Goal: Find contact information: Find contact information

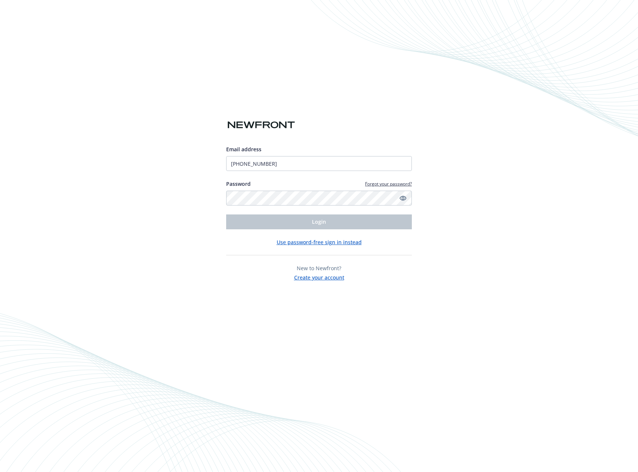
click at [291, 207] on div "Email address ‪(602) 730-1348‬ Password Forgot your password? Login" at bounding box center [319, 187] width 186 height 84
type input "[PERSON_NAME][EMAIL_ADDRESS][PERSON_NAME][DOMAIN_NAME]"
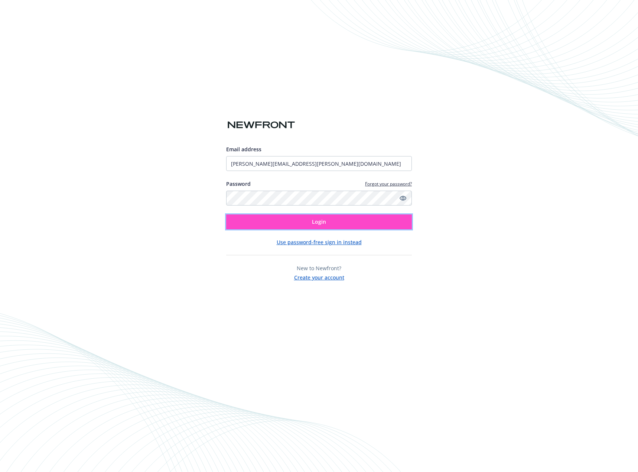
click at [312, 223] on span "Login" at bounding box center [319, 221] width 14 height 7
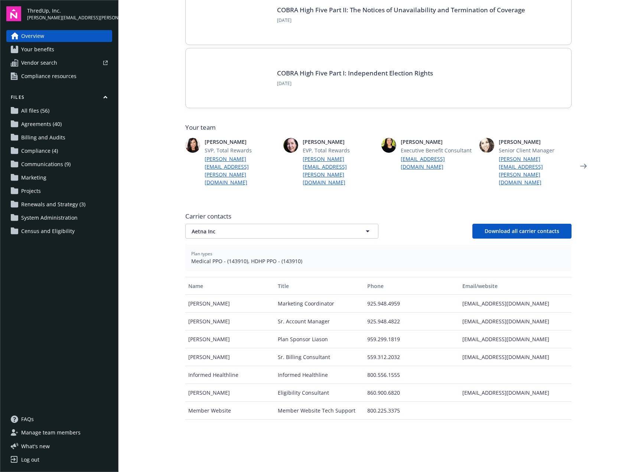
scroll to position [111, 0]
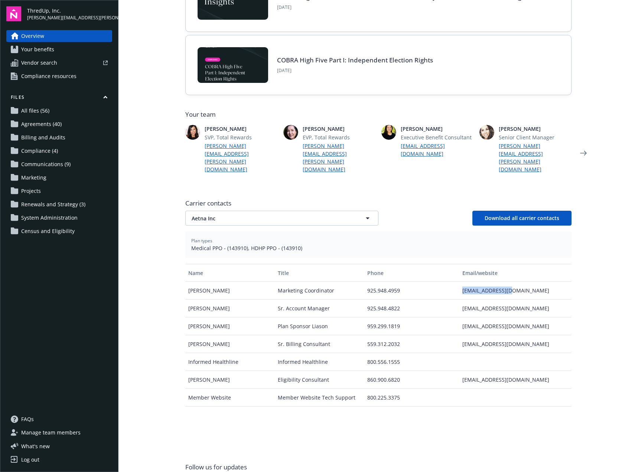
drag, startPoint x: 458, startPoint y: 267, endPoint x: 521, endPoint y: 268, distance: 63.9
click at [521, 282] on div "[EMAIL_ADDRESS][DOMAIN_NAME]" at bounding box center [515, 291] width 112 height 18
drag, startPoint x: 458, startPoint y: 286, endPoint x: 510, endPoint y: 280, distance: 52.0
click at [510, 299] on div "[EMAIL_ADDRESS][DOMAIN_NAME]" at bounding box center [515, 308] width 112 height 18
copy div "[EMAIL_ADDRESS][DOMAIN_NAME]"
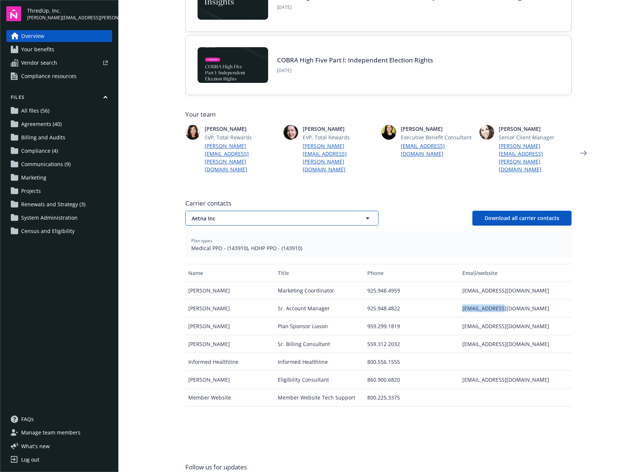
click at [276, 214] on span "Aetna Inc" at bounding box center [269, 218] width 155 height 8
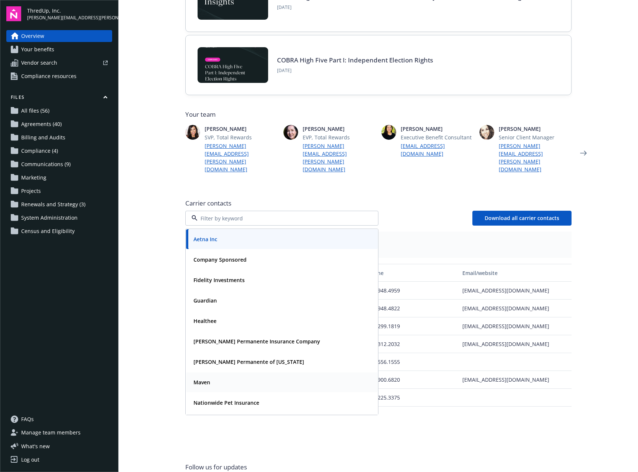
scroll to position [100, 0]
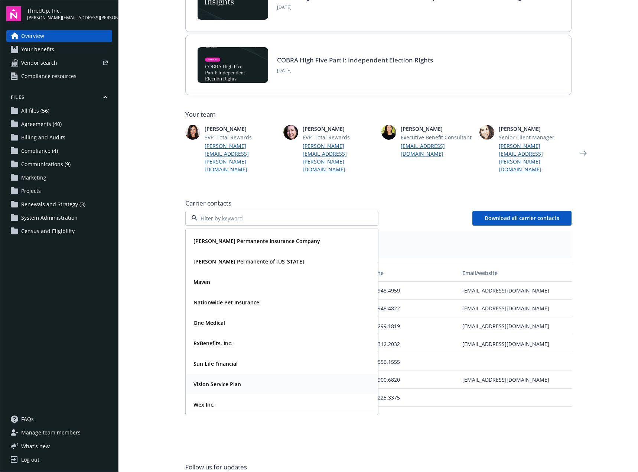
click at [206, 380] on strong "Vision Service Plan" at bounding box center [218, 383] width 48 height 7
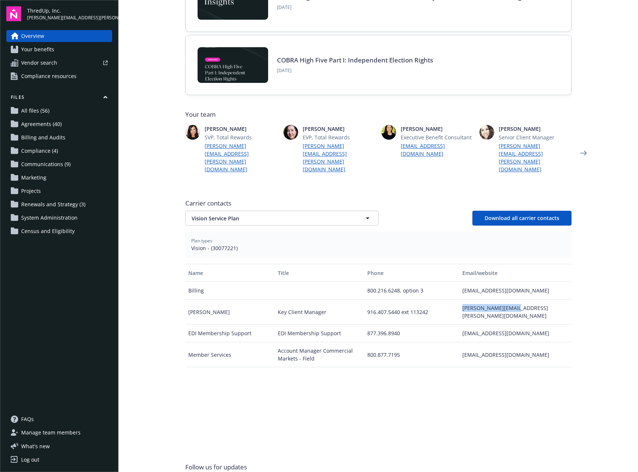
drag, startPoint x: 455, startPoint y: 285, endPoint x: 530, endPoint y: 286, distance: 74.7
click at [530, 299] on div "[PERSON_NAME] Key Client Manager 916.407.5440 ext 113242 [PERSON_NAME][EMAIL_AD…" at bounding box center [378, 311] width 386 height 25
copy div "[PERSON_NAME][EMAIL_ADDRESS][PERSON_NAME][DOMAIN_NAME]"
click at [277, 214] on span "Vision Service Plan" at bounding box center [269, 218] width 155 height 8
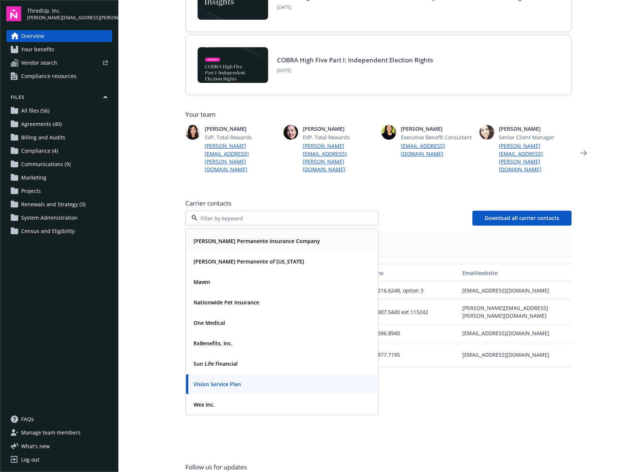
click at [252, 237] on strong "[PERSON_NAME] Permanente Insurance Company" at bounding box center [257, 240] width 127 height 7
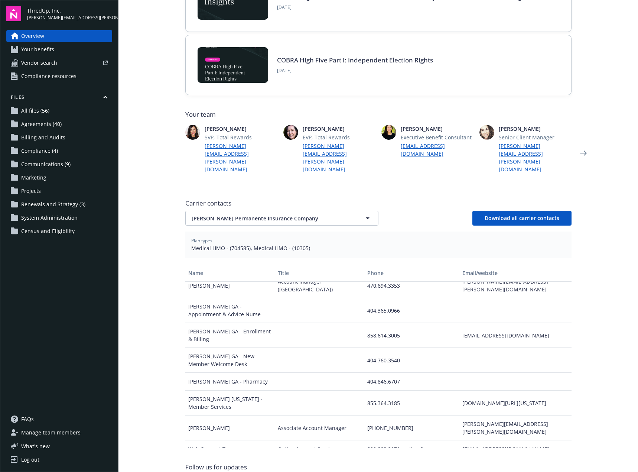
scroll to position [142, 0]
drag, startPoint x: 456, startPoint y: 300, endPoint x: 543, endPoint y: 293, distance: 87.6
click at [543, 321] on div "[EMAIL_ADDRESS][DOMAIN_NAME]" at bounding box center [515, 333] width 112 height 25
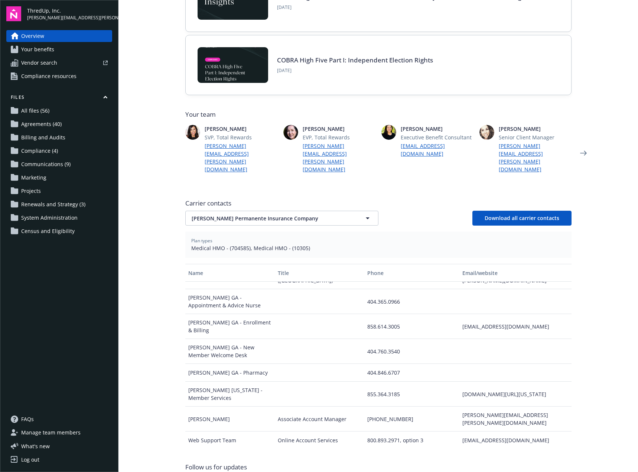
drag, startPoint x: 457, startPoint y: 420, endPoint x: 529, endPoint y: 418, distance: 72.1
click at [529, 449] on div "[PERSON_NAME][EMAIL_ADDRESS][PERSON_NAME][DOMAIN_NAME]" at bounding box center [515, 461] width 112 height 25
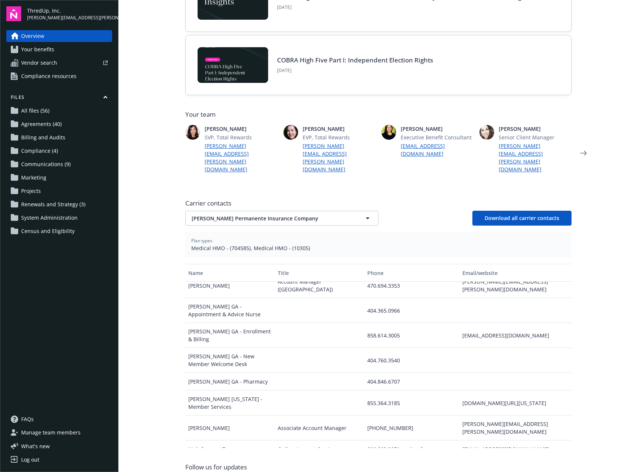
copy div "[PERSON_NAME][EMAIL_ADDRESS][PERSON_NAME][DOMAIN_NAME]"
click at [254, 214] on span "[PERSON_NAME] Permanente Insurance Company" at bounding box center [269, 218] width 155 height 8
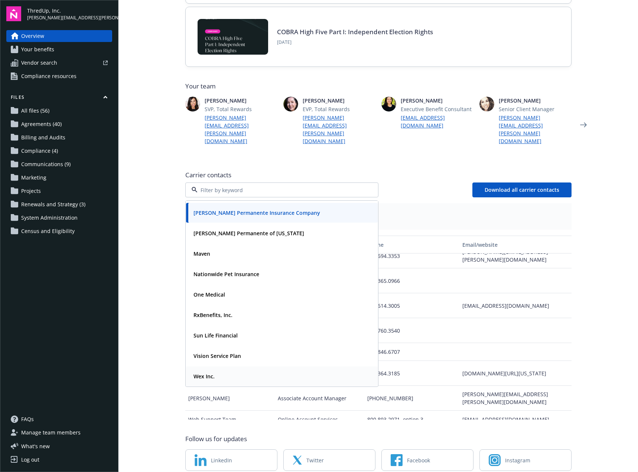
scroll to position [148, 0]
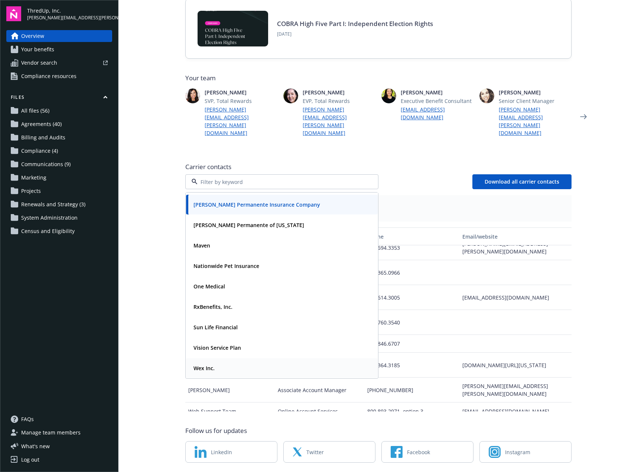
click at [219, 363] on div "Wex Inc." at bounding box center [282, 368] width 183 height 11
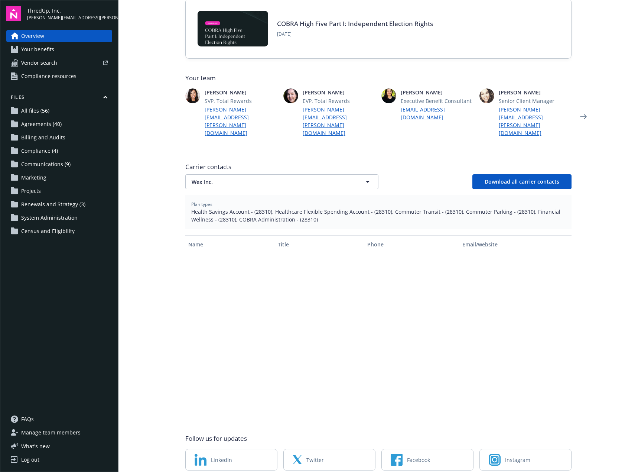
scroll to position [0, 0]
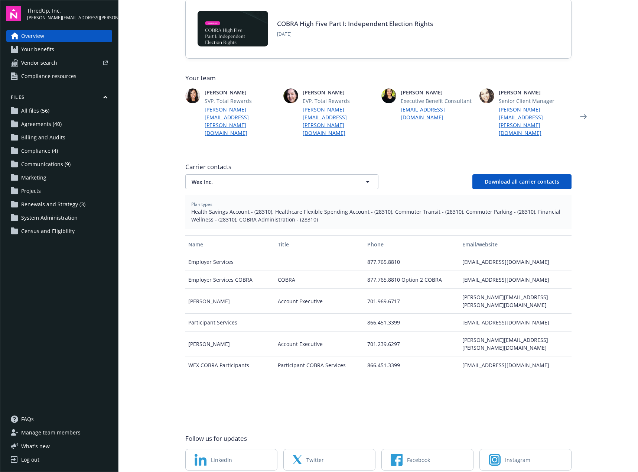
click at [530, 331] on div "[PERSON_NAME][EMAIL_ADDRESS][PERSON_NAME][DOMAIN_NAME]" at bounding box center [515, 343] width 112 height 25
click at [501, 289] on div "[PERSON_NAME][EMAIL_ADDRESS][PERSON_NAME][DOMAIN_NAME]" at bounding box center [515, 301] width 112 height 25
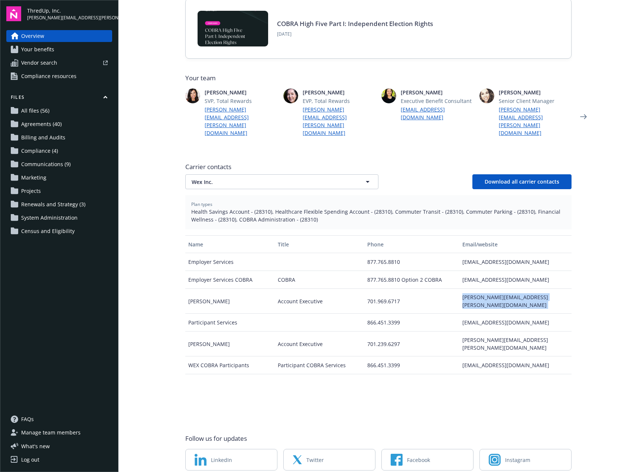
click at [501, 289] on div "[PERSON_NAME][EMAIL_ADDRESS][PERSON_NAME][DOMAIN_NAME]" at bounding box center [515, 301] width 112 height 25
copy div "[PERSON_NAME][EMAIL_ADDRESS][PERSON_NAME][DOMAIN_NAME]"
drag, startPoint x: 276, startPoint y: 159, endPoint x: 274, endPoint y: 162, distance: 4.2
click at [276, 178] on span "Wex Inc." at bounding box center [269, 182] width 155 height 8
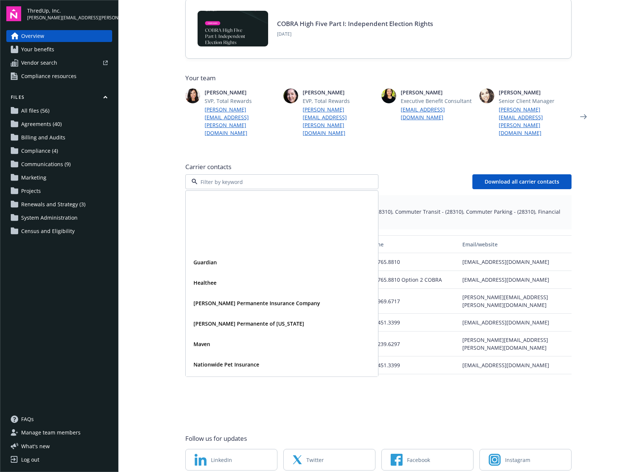
scroll to position [100, 0]
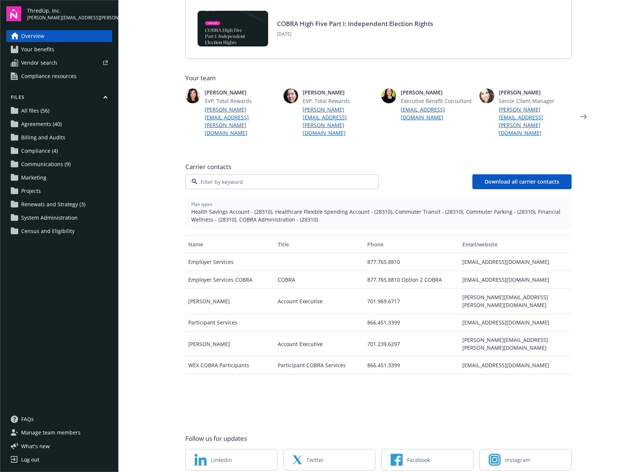
click at [264, 317] on div "Sun Life Financial" at bounding box center [282, 327] width 192 height 20
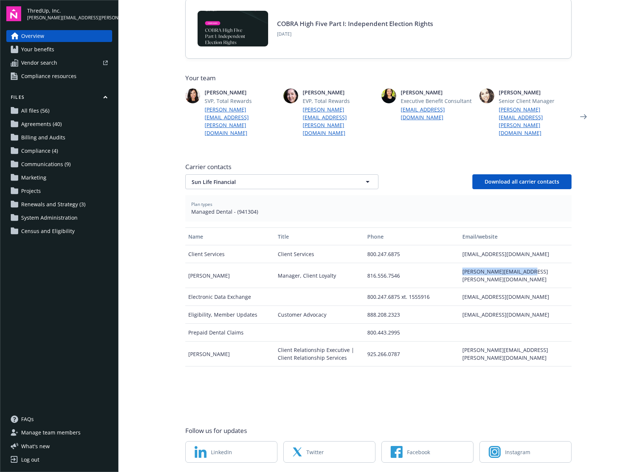
drag, startPoint x: 454, startPoint y: 249, endPoint x: 540, endPoint y: 250, distance: 85.4
click at [540, 263] on div "[PERSON_NAME] Manager, Client Loyalty 816.556.7546 [PERSON_NAME][EMAIL_ADDRESS]…" at bounding box center [378, 275] width 386 height 25
drag, startPoint x: 459, startPoint y: 232, endPoint x: 539, endPoint y: 231, distance: 80.6
click at [539, 245] on div "[EMAIL_ADDRESS][DOMAIN_NAME]" at bounding box center [515, 254] width 112 height 18
copy div "[EMAIL_ADDRESS][DOMAIN_NAME]"
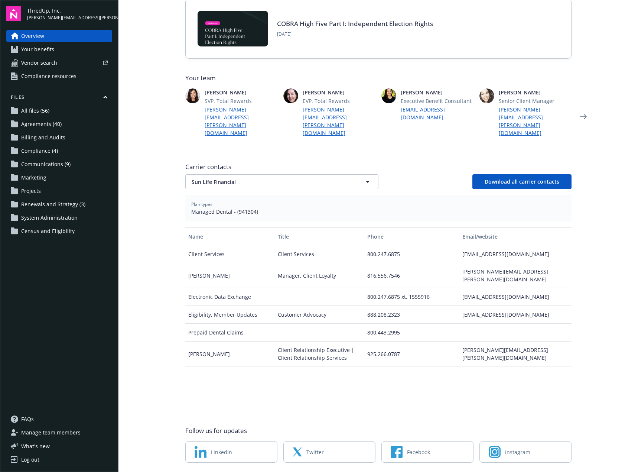
click at [285, 167] on div "Carrier contacts Sun Life Financial Download all carrier contacts Plan types Ma…" at bounding box center [378, 285] width 386 height 252
click at [287, 174] on button "Sun Life Financial" at bounding box center [281, 181] width 193 height 15
click at [317, 174] on button "Sun Life Financial" at bounding box center [281, 181] width 193 height 15
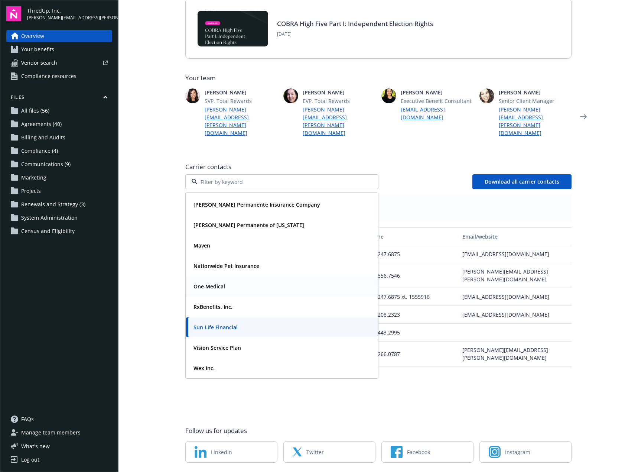
scroll to position [0, 0]
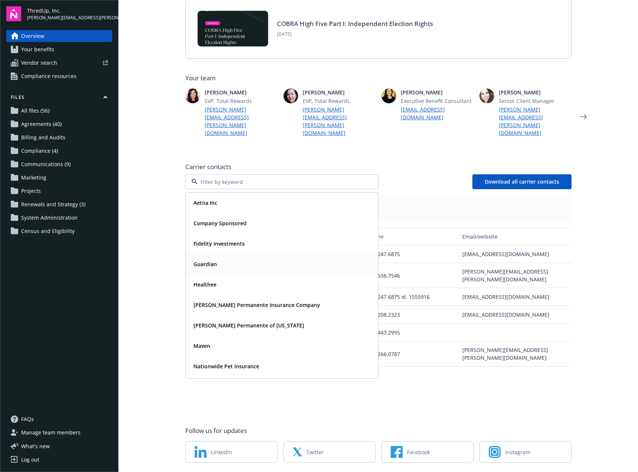
click at [240, 259] on div "Guardian" at bounding box center [282, 264] width 183 height 11
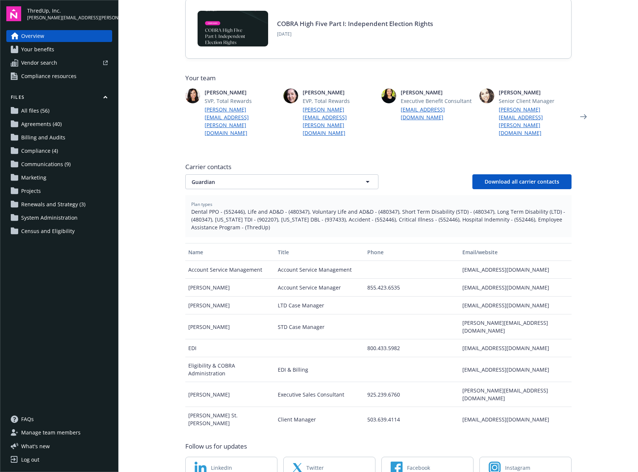
click at [475, 261] on div "[EMAIL_ADDRESS][DOMAIN_NAME]" at bounding box center [515, 270] width 112 height 18
click at [471, 279] on div "[EMAIL_ADDRESS][DOMAIN_NAME]" at bounding box center [515, 288] width 112 height 18
copy div "[EMAIL_ADDRESS][DOMAIN_NAME]"
